Goal: Find specific page/section: Find specific page/section

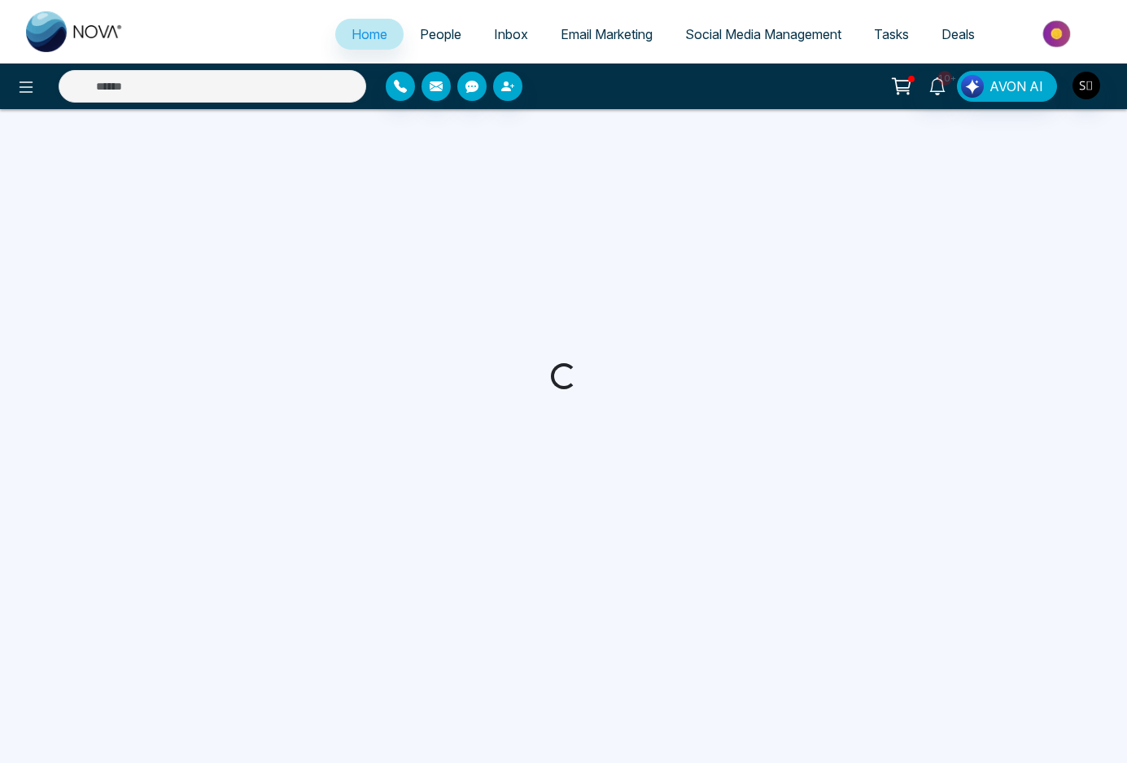
select select "*"
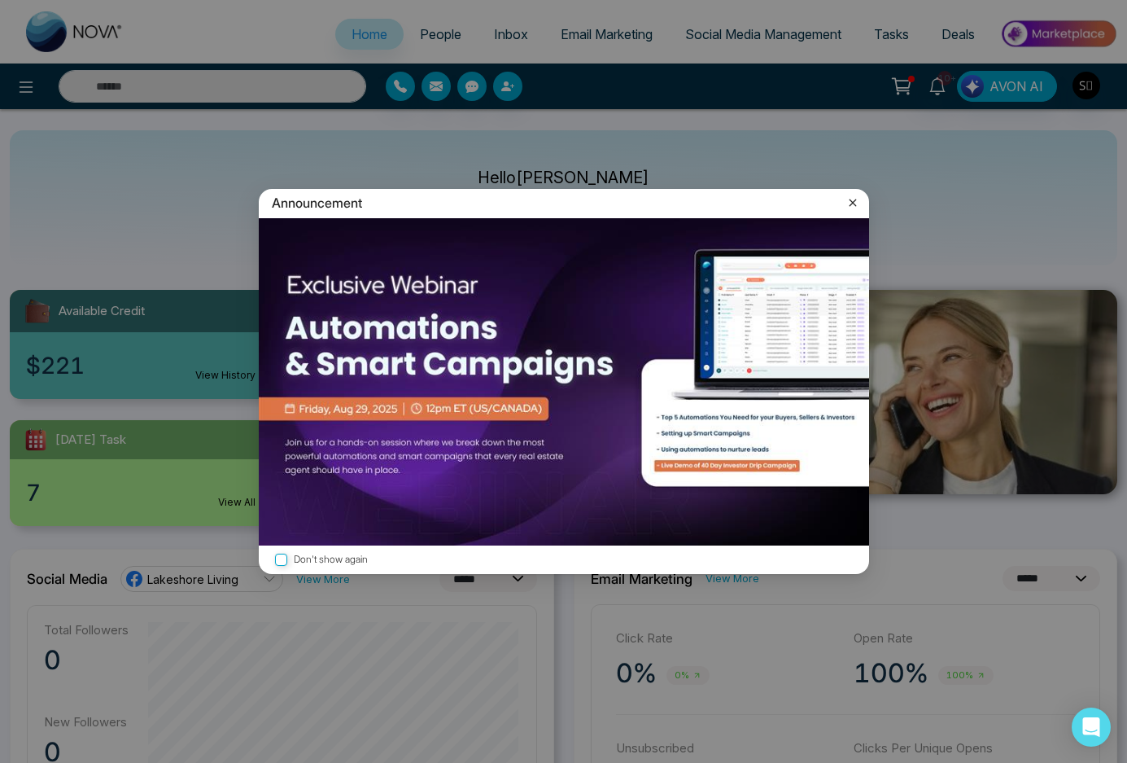
click at [850, 211] on div "Announcement" at bounding box center [564, 203] width 610 height 28
click at [856, 186] on div "Announcement Don't show again" at bounding box center [563, 381] width 1127 height 763
click at [854, 205] on icon at bounding box center [852, 202] width 7 height 7
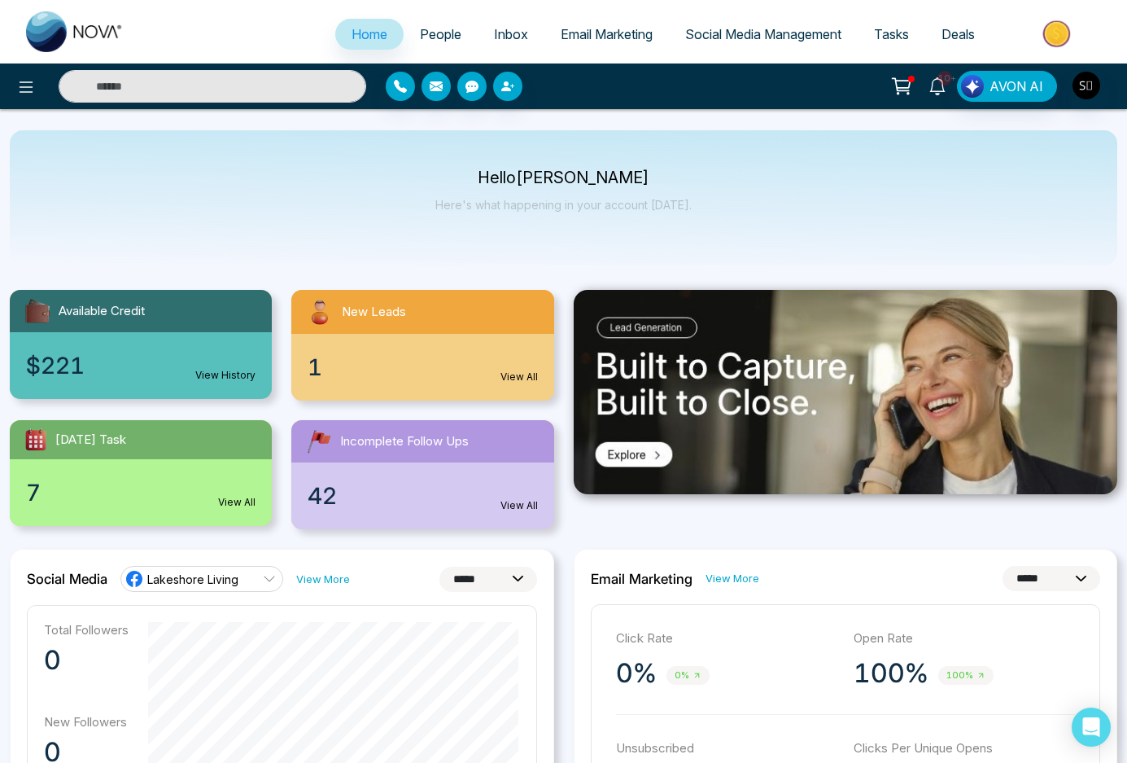
click at [937, 94] on link "10+" at bounding box center [937, 85] width 39 height 28
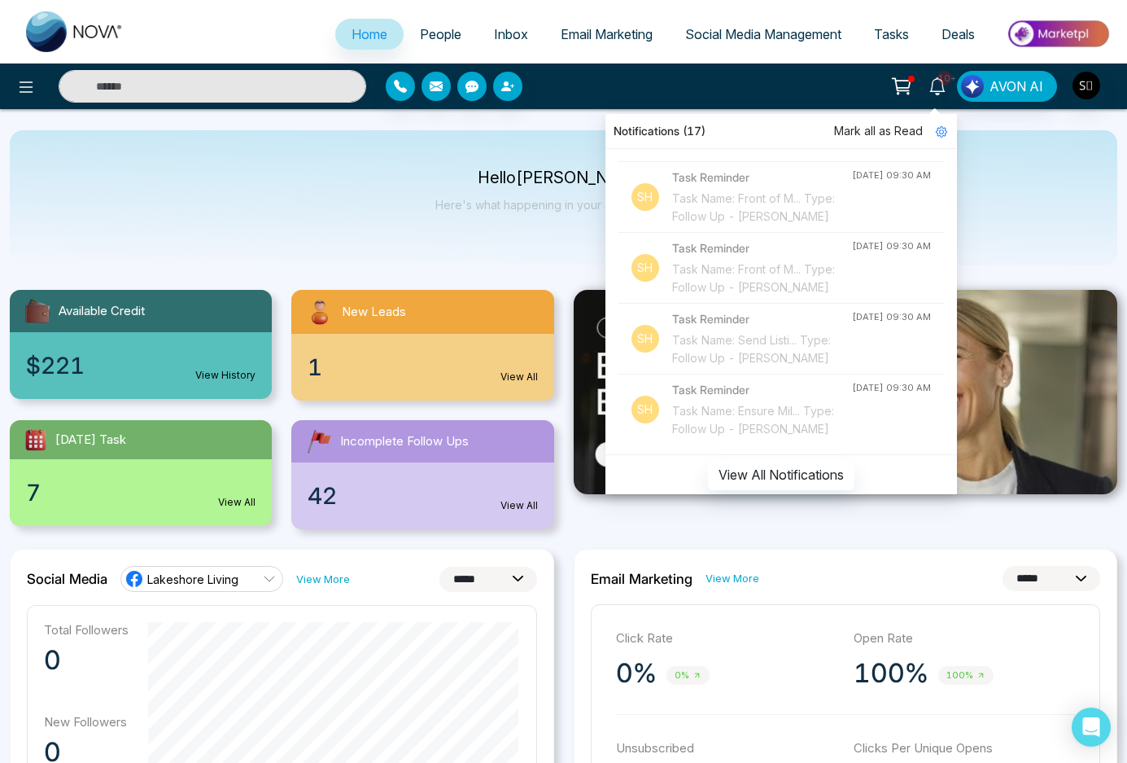
scroll to position [1536, 0]
click at [780, 85] on div "Task Name: KEEP HEALT... Type: Follow Up - Roma Sookhoo" at bounding box center [762, 59] width 181 height 54
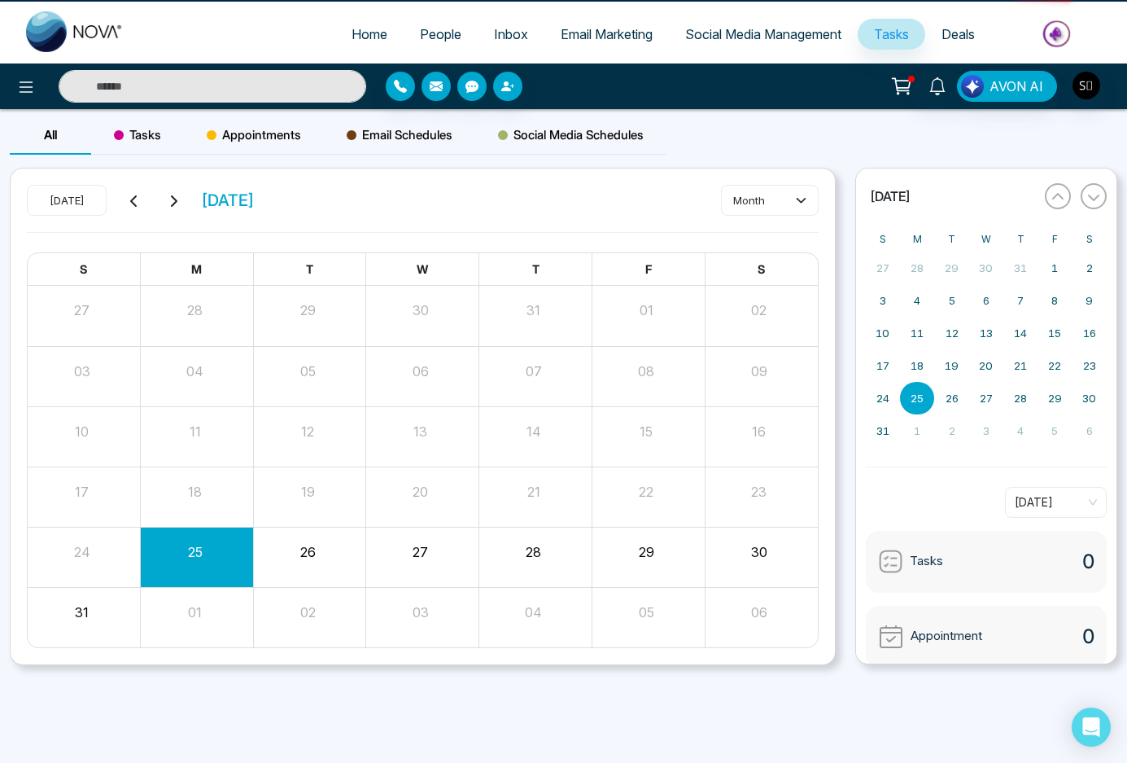
click at [314, 98] on input "text" at bounding box center [213, 86] width 308 height 33
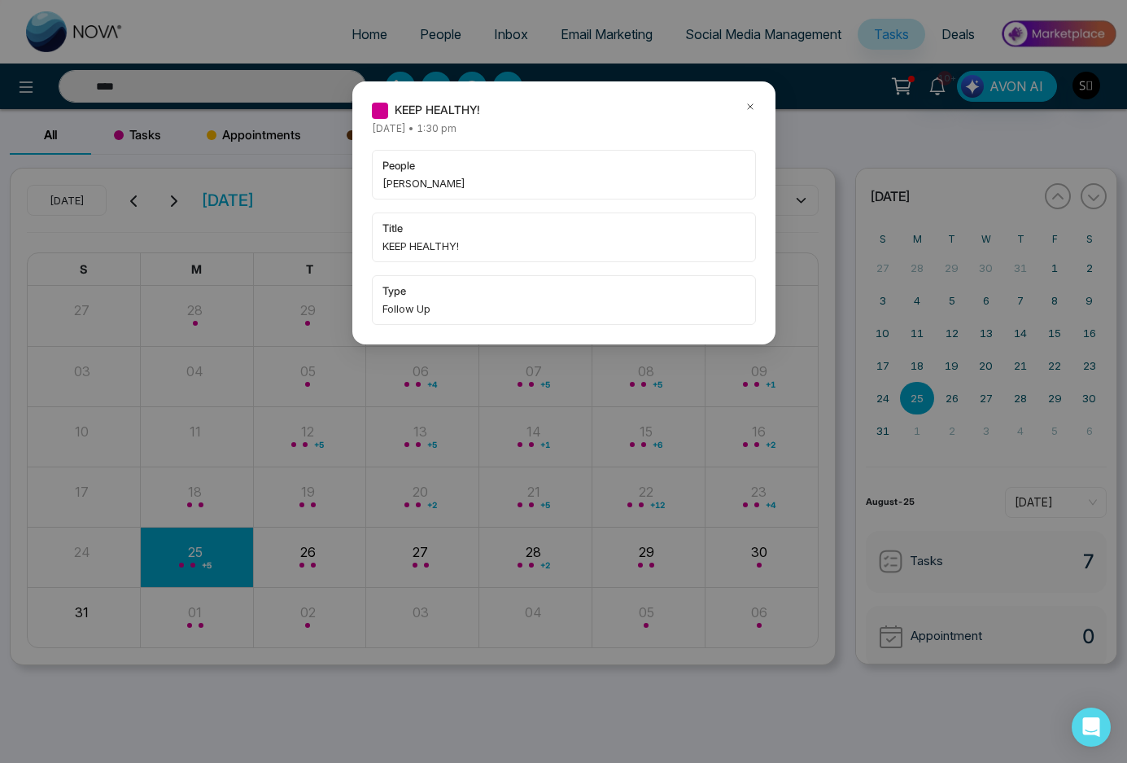
type input "****"
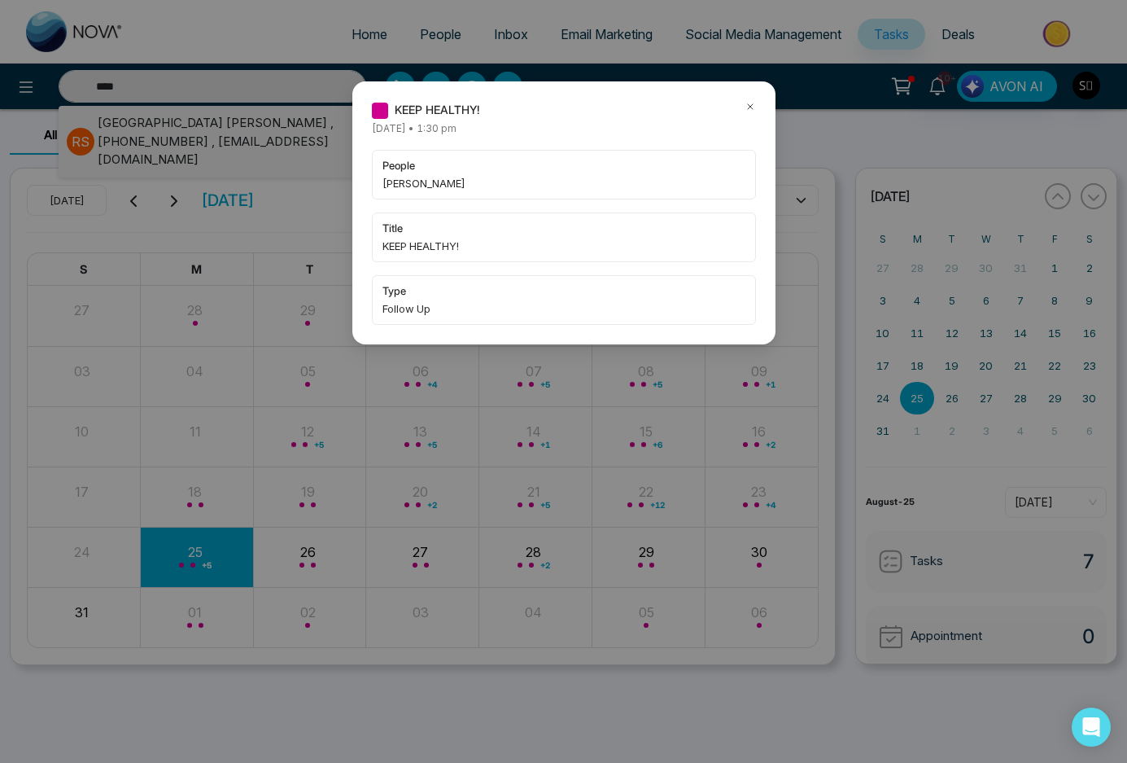
click at [748, 109] on icon at bounding box center [750, 106] width 11 height 11
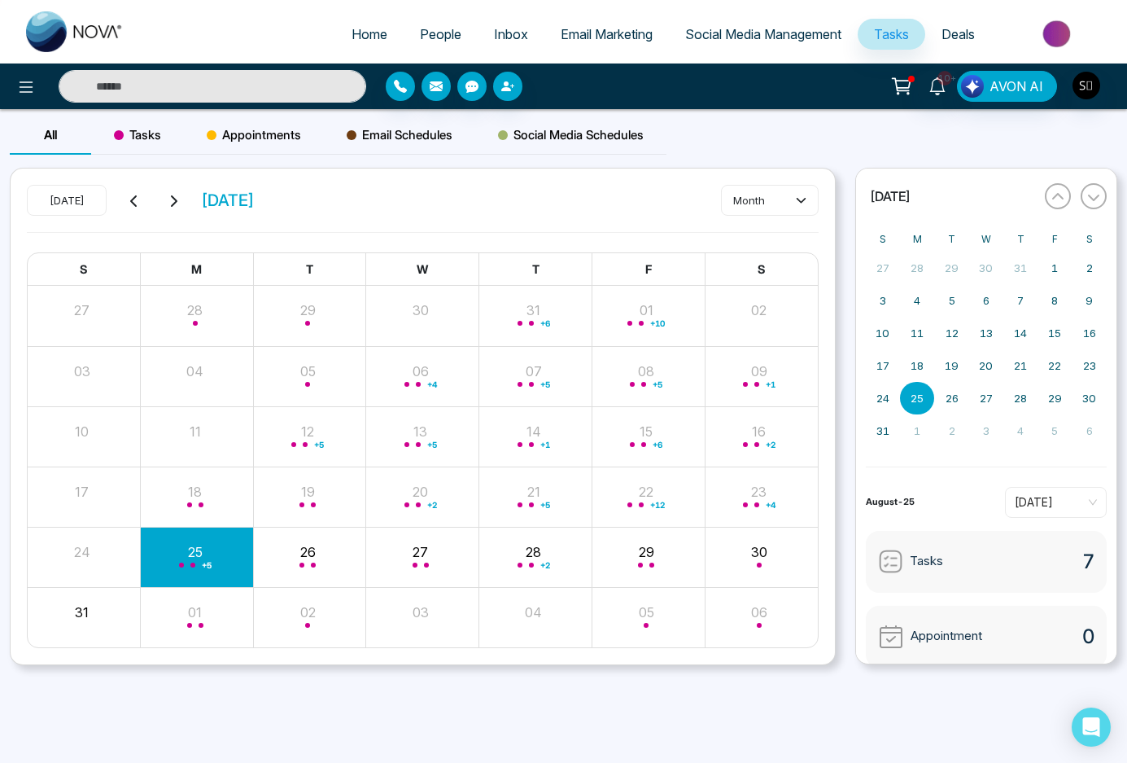
click at [247, 88] on input "text" at bounding box center [213, 86] width 308 height 33
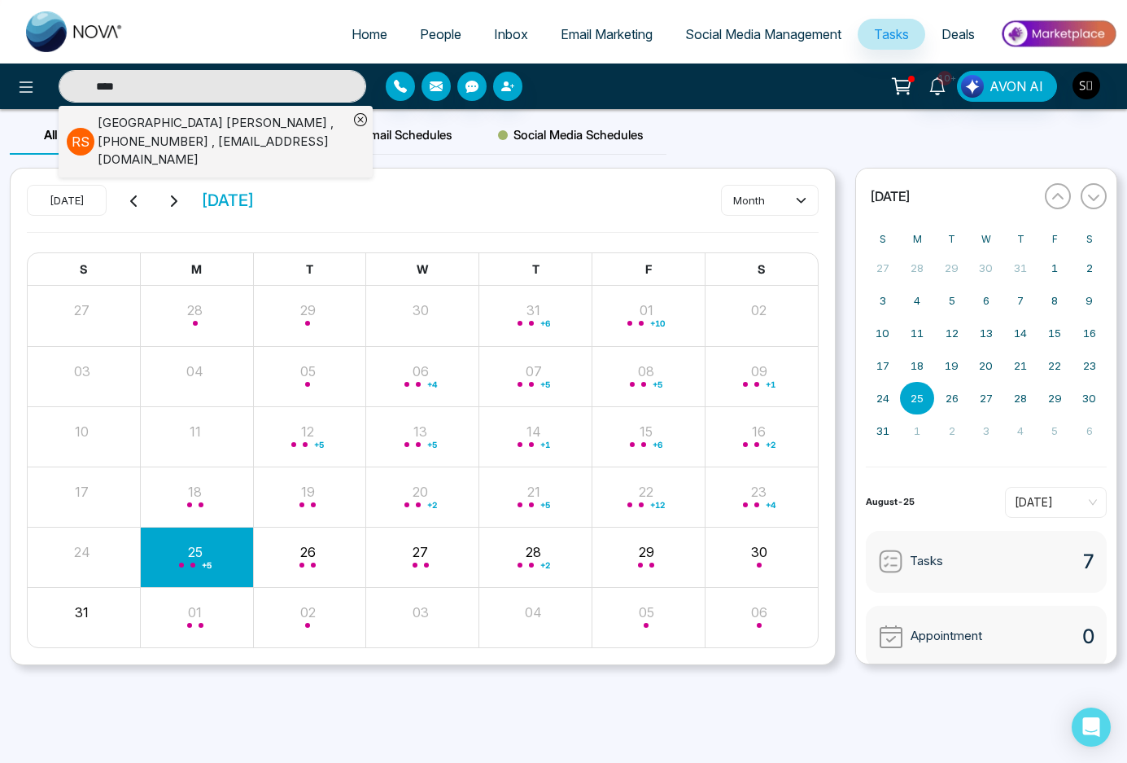
type input "****"
click at [331, 135] on div "Roma Sookhoo , +16479739422 , grandeldy@hotmail.com" at bounding box center [223, 141] width 251 height 55
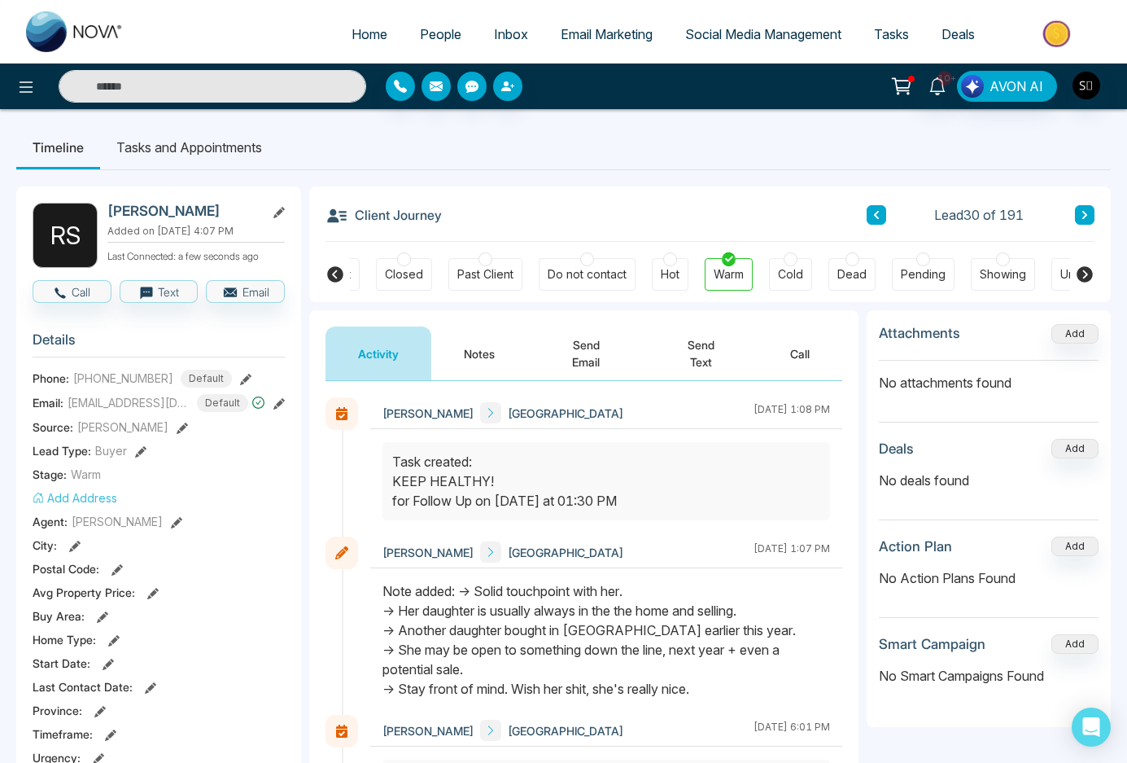
scroll to position [0, 438]
click at [937, 92] on icon at bounding box center [938, 86] width 18 height 18
